Goal: Task Accomplishment & Management: Use online tool/utility

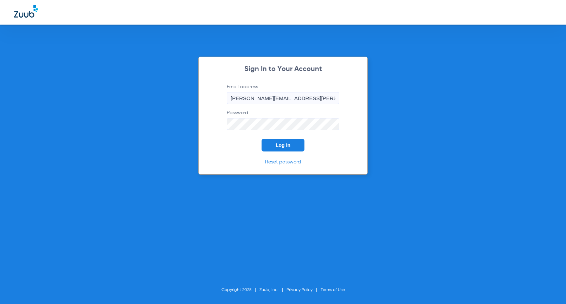
click at [286, 143] on span "Log In" at bounding box center [282, 145] width 15 height 6
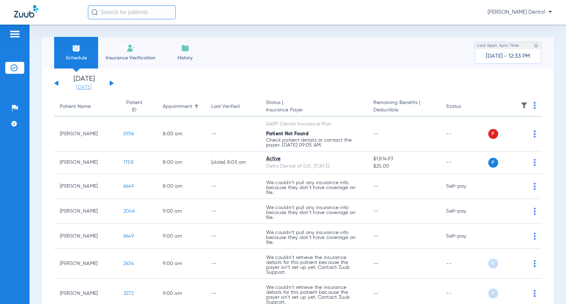
click at [93, 88] on link "[DATE]" at bounding box center [84, 87] width 42 height 7
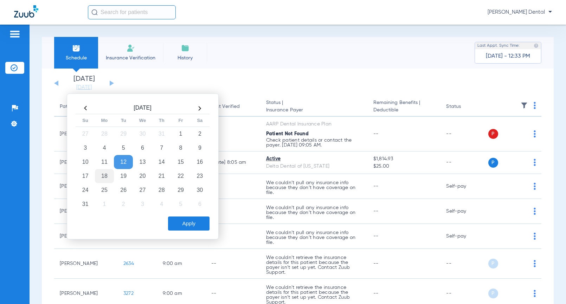
click at [105, 176] on td "18" at bounding box center [104, 176] width 19 height 14
click at [187, 223] on button "Apply" at bounding box center [188, 223] width 41 height 14
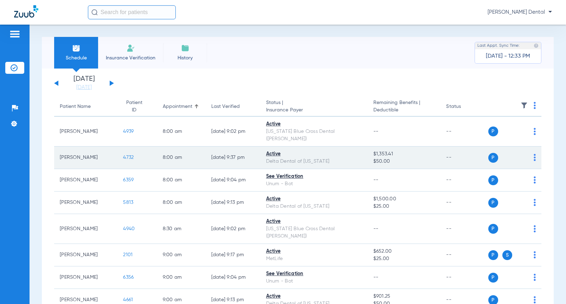
click at [123, 155] on span "4732" at bounding box center [128, 157] width 11 height 5
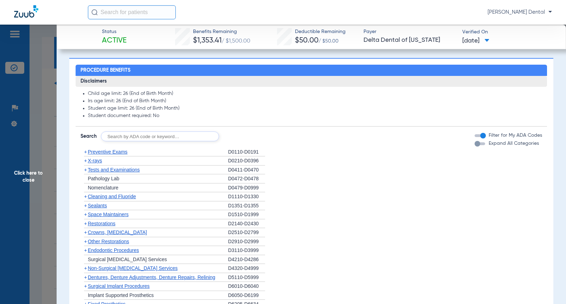
scroll to position [351, 0]
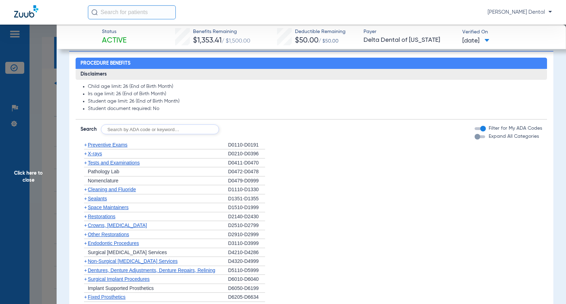
click at [125, 188] on span "Cleaning and Fluoride" at bounding box center [112, 190] width 48 height 6
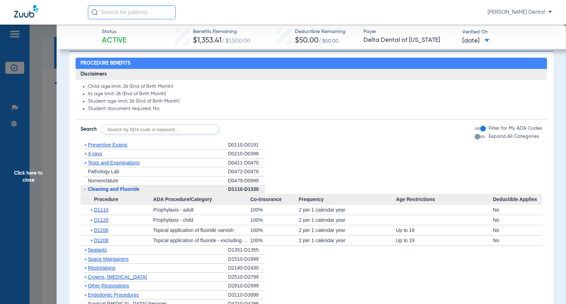
click at [27, 128] on span "Click here to close" at bounding box center [28, 177] width 57 height 304
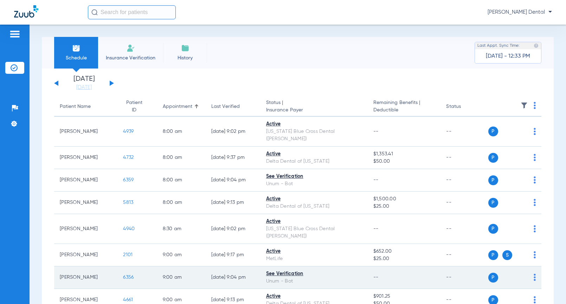
click at [123, 275] on span "6356" at bounding box center [128, 277] width 11 height 5
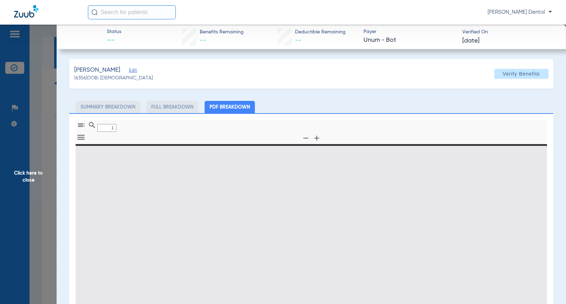
type input "0"
select select "page-width"
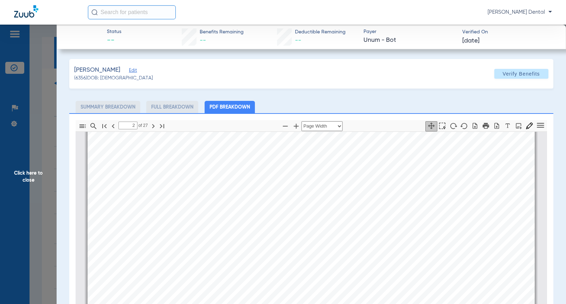
scroll to position [808, 0]
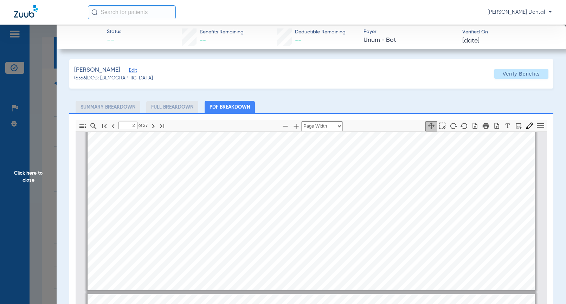
type input "3"
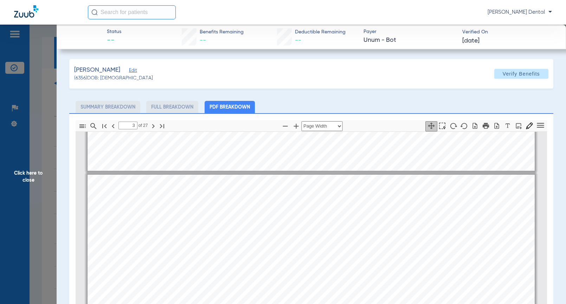
scroll to position [1159, 0]
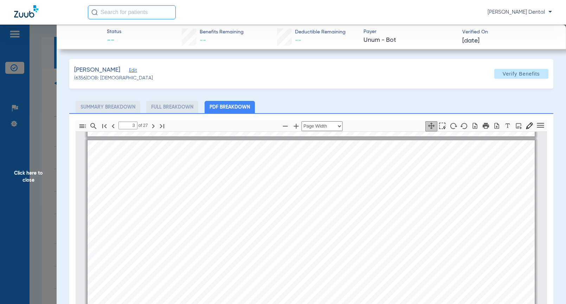
click at [40, 173] on span "Click here to close" at bounding box center [28, 177] width 57 height 304
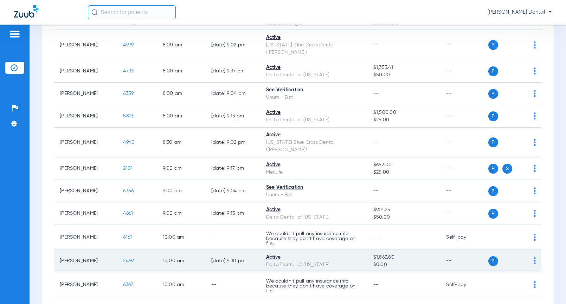
scroll to position [105, 0]
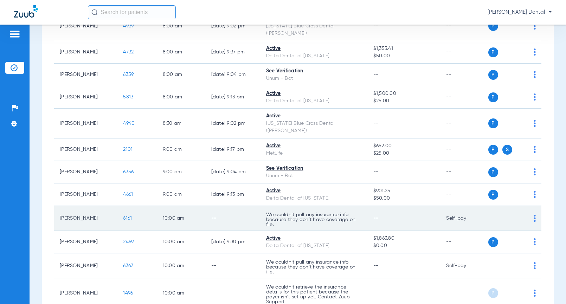
click at [126, 216] on span "6161" at bounding box center [127, 218] width 9 height 5
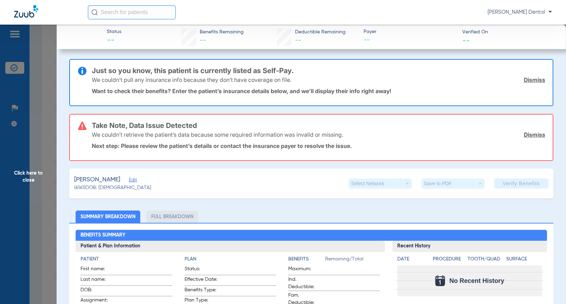
click at [34, 167] on span "Click here to close" at bounding box center [28, 177] width 57 height 304
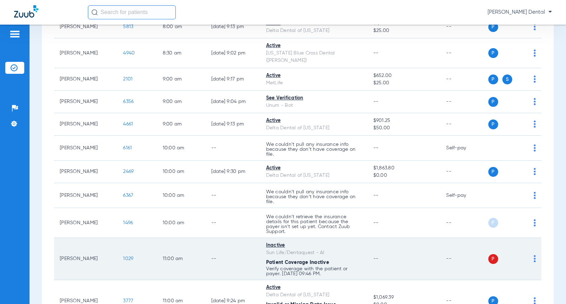
scroll to position [211, 0]
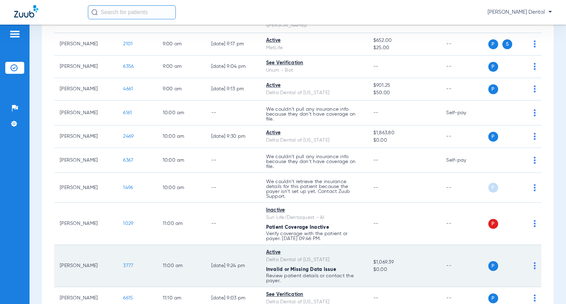
click at [123, 263] on span "3777" at bounding box center [128, 265] width 10 height 5
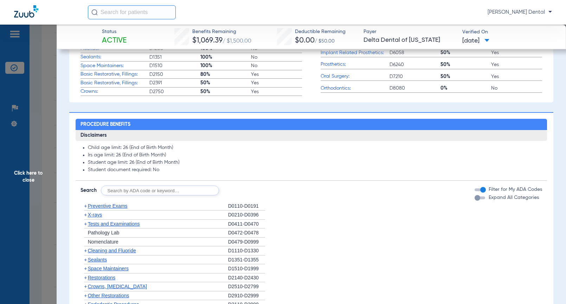
scroll to position [351, 0]
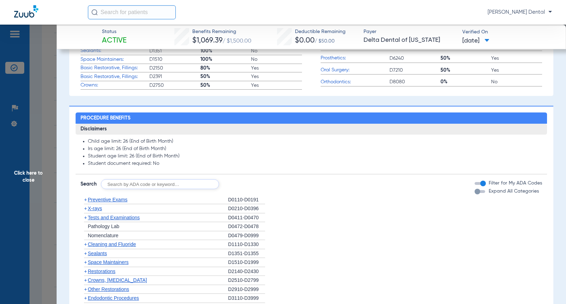
click at [129, 246] on span "Cleaning and Fluoride" at bounding box center [112, 244] width 48 height 6
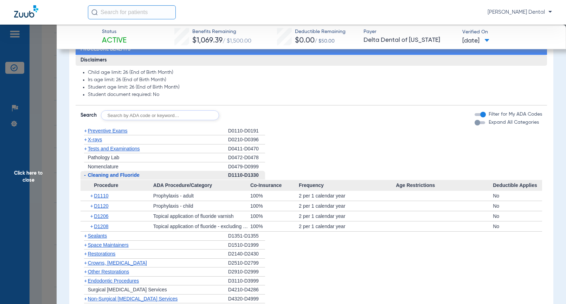
scroll to position [422, 0]
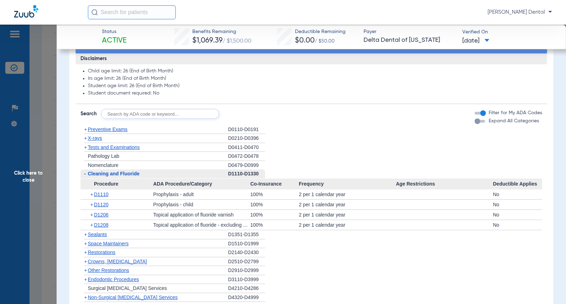
click at [45, 190] on span "Click here to close" at bounding box center [28, 177] width 57 height 304
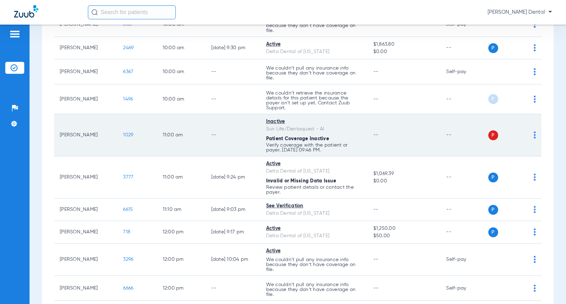
scroll to position [351, 0]
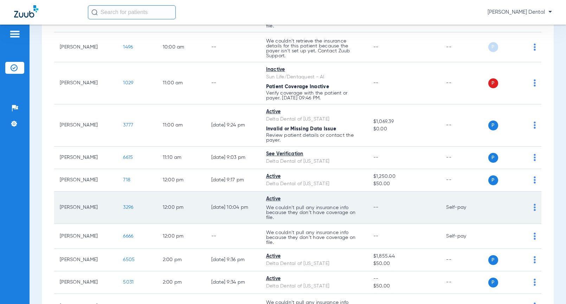
click at [118, 196] on td "3296" at bounding box center [136, 207] width 39 height 32
click at [123, 205] on span "3296" at bounding box center [128, 207] width 10 height 5
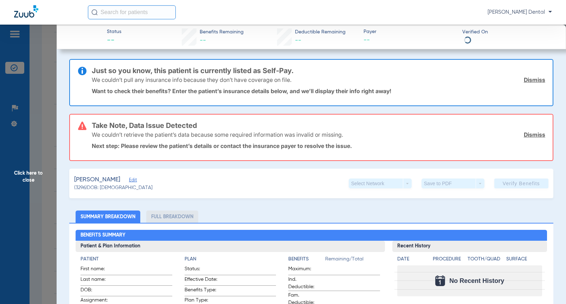
click at [38, 208] on span "Click here to close" at bounding box center [28, 177] width 57 height 304
